Goal: Information Seeking & Learning: Learn about a topic

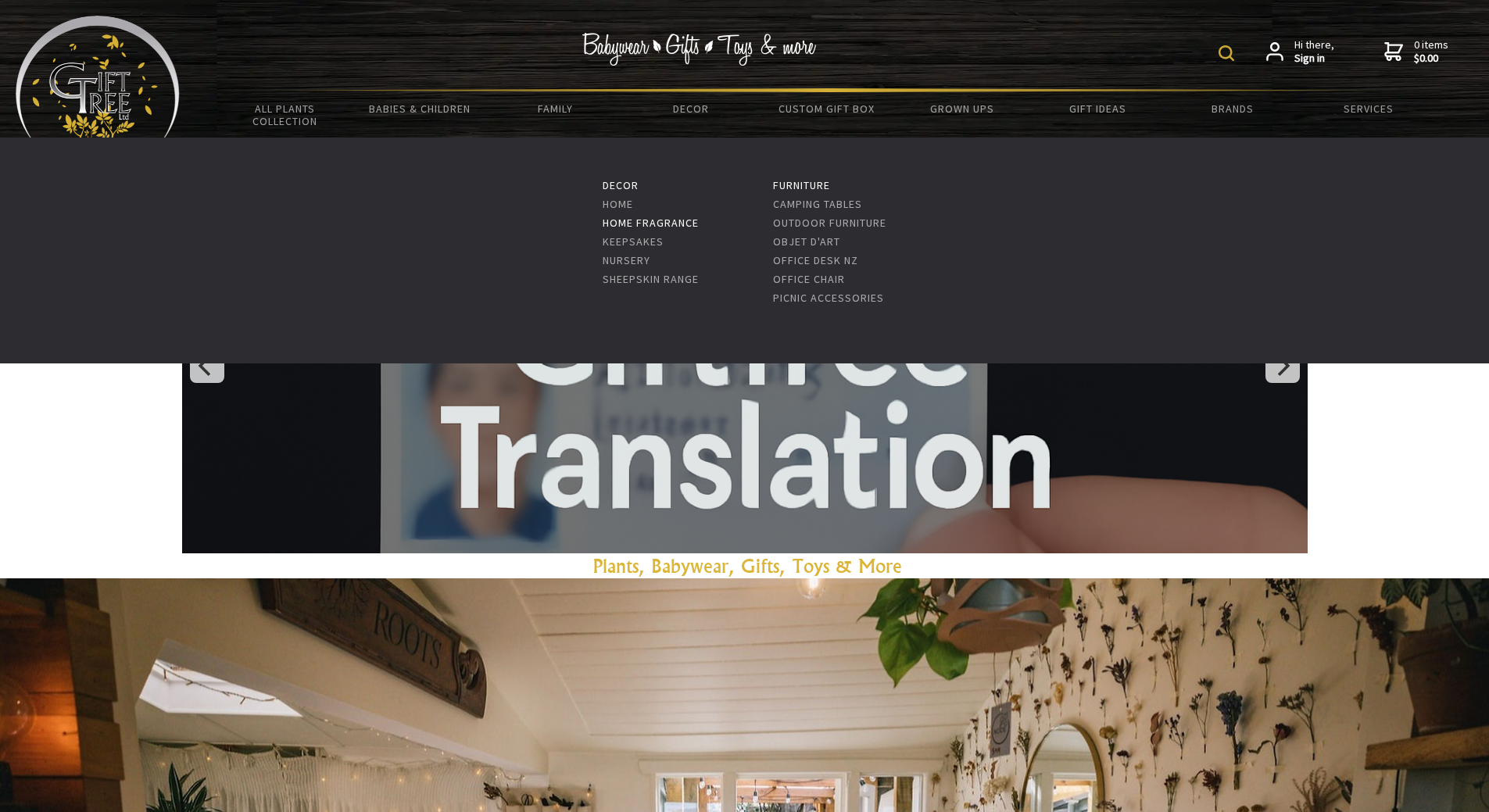
click at [627, 217] on link "Home Fragrance" at bounding box center [650, 223] width 96 height 14
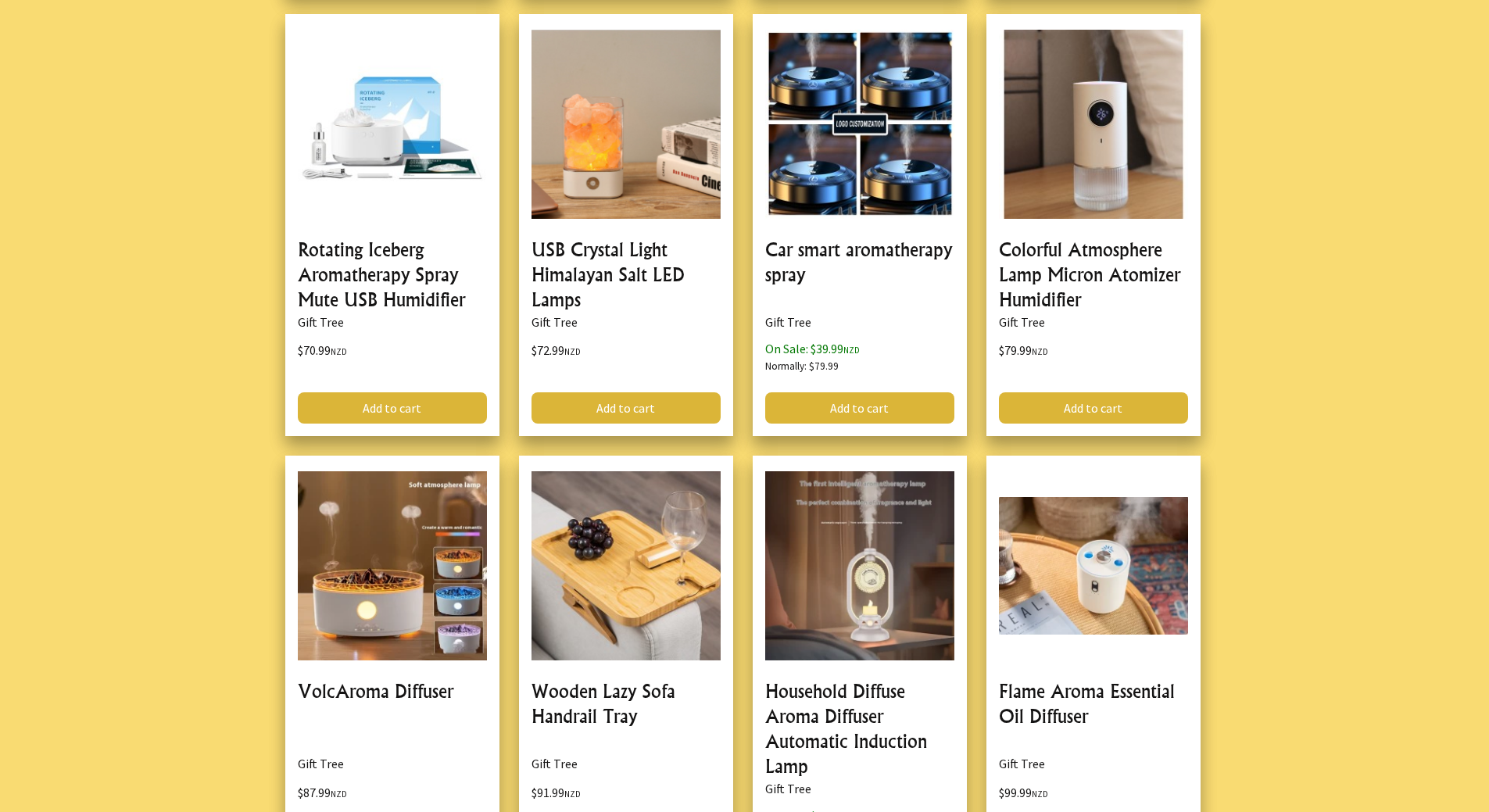
scroll to position [4378, 0]
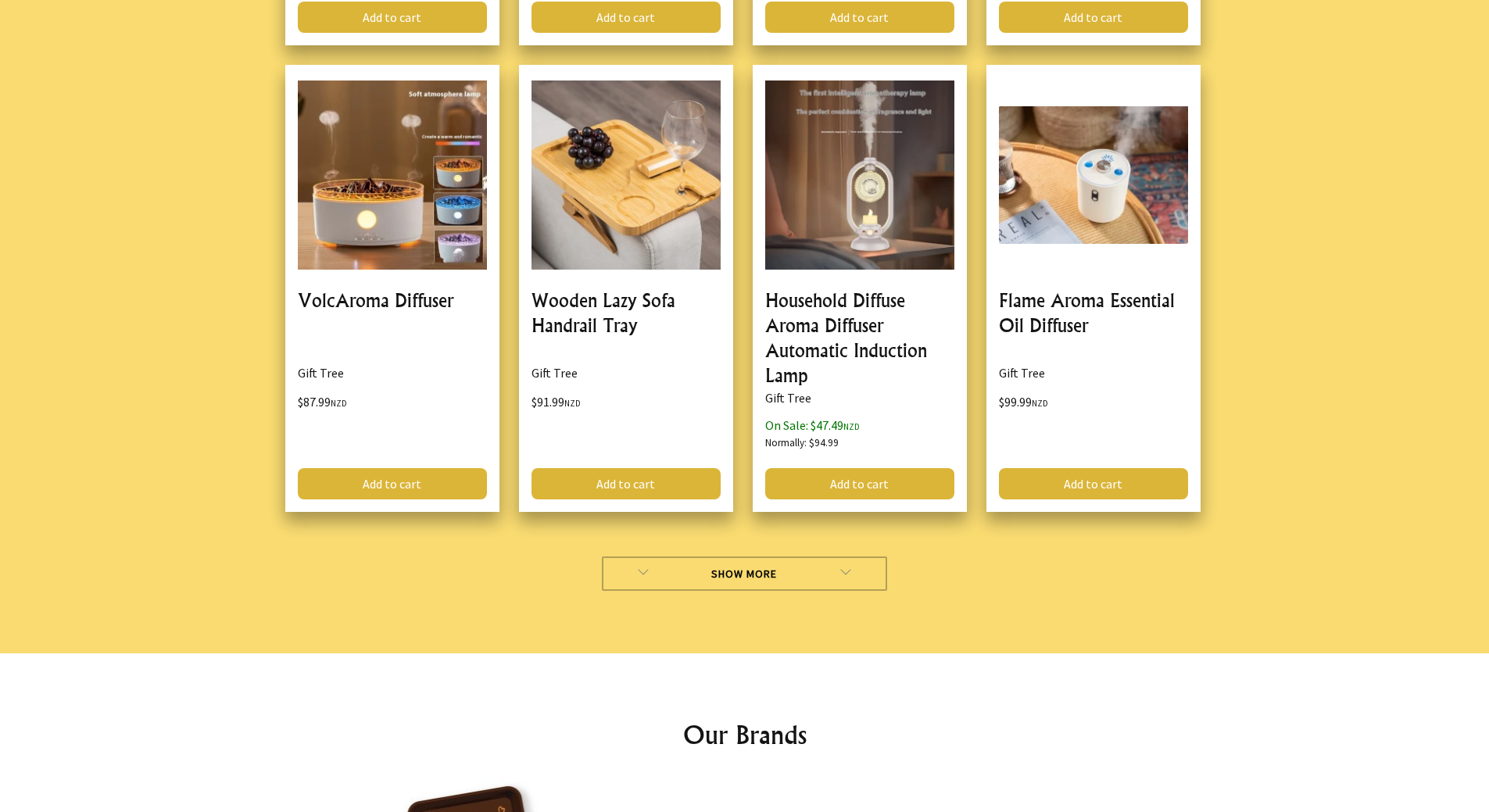
click at [787, 584] on link "Show More" at bounding box center [744, 574] width 285 height 34
